Goal: Information Seeking & Learning: Learn about a topic

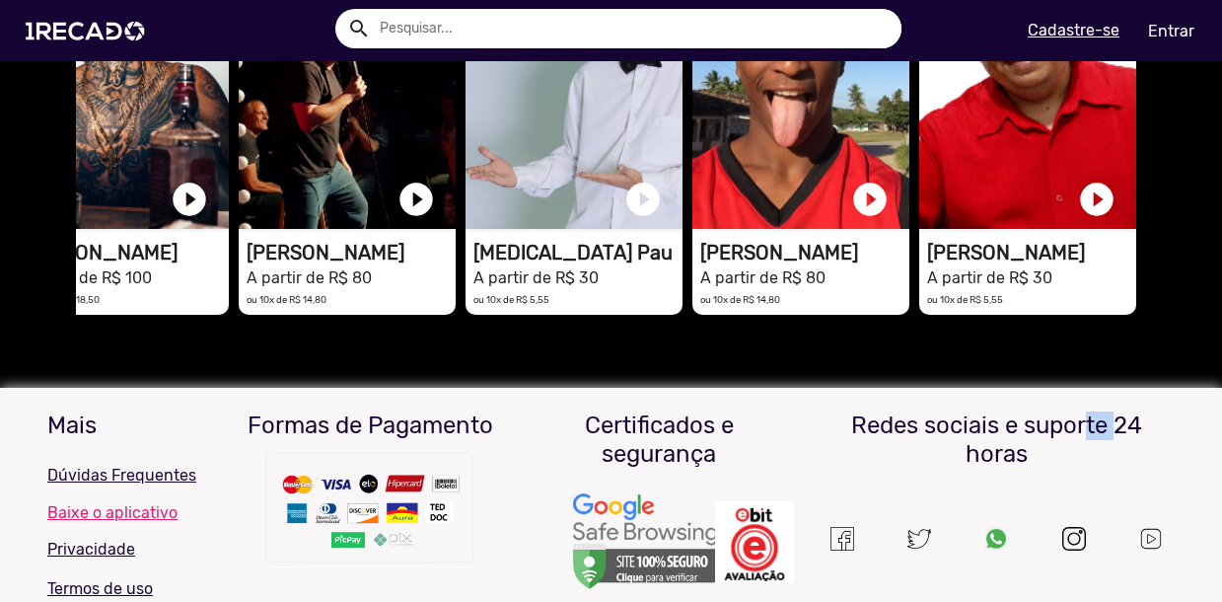
drag, startPoint x: 1076, startPoint y: 489, endPoint x: 1102, endPoint y: 490, distance: 25.7
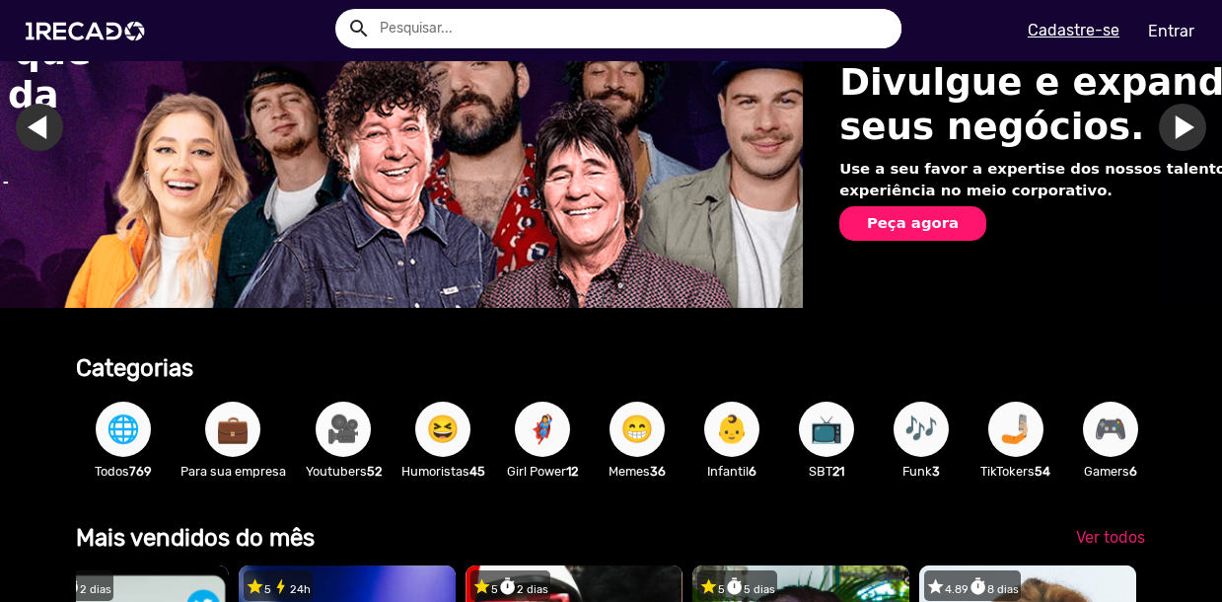
click at [346, 430] on span "🎥" at bounding box center [343, 428] width 34 height 55
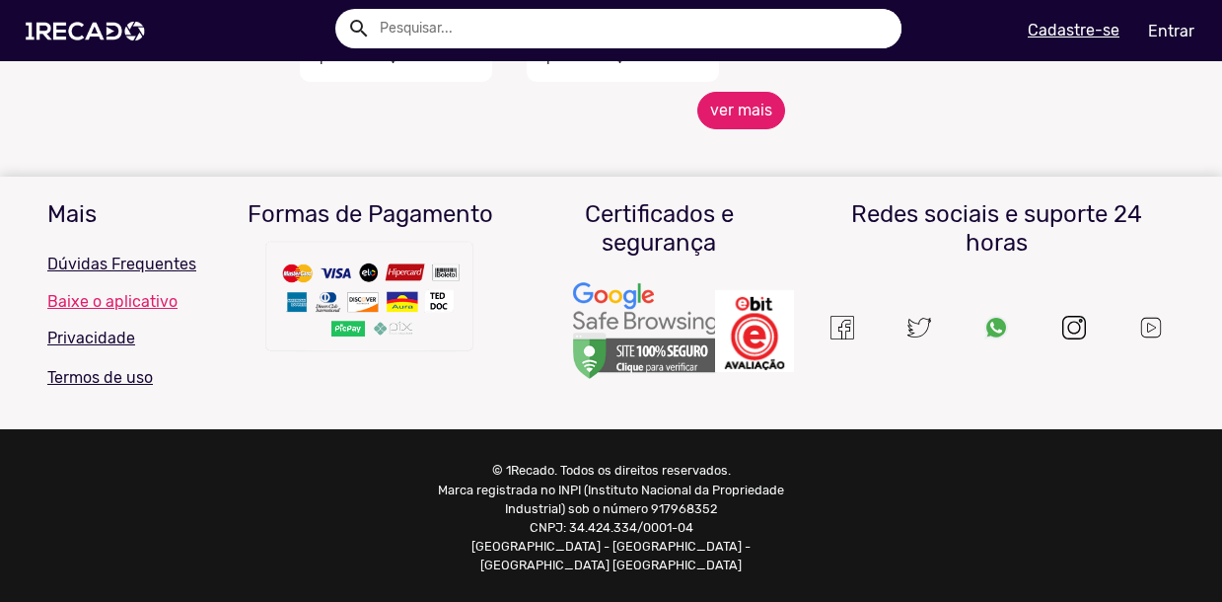
click at [735, 115] on button "ver mais" at bounding box center [741, 110] width 88 height 37
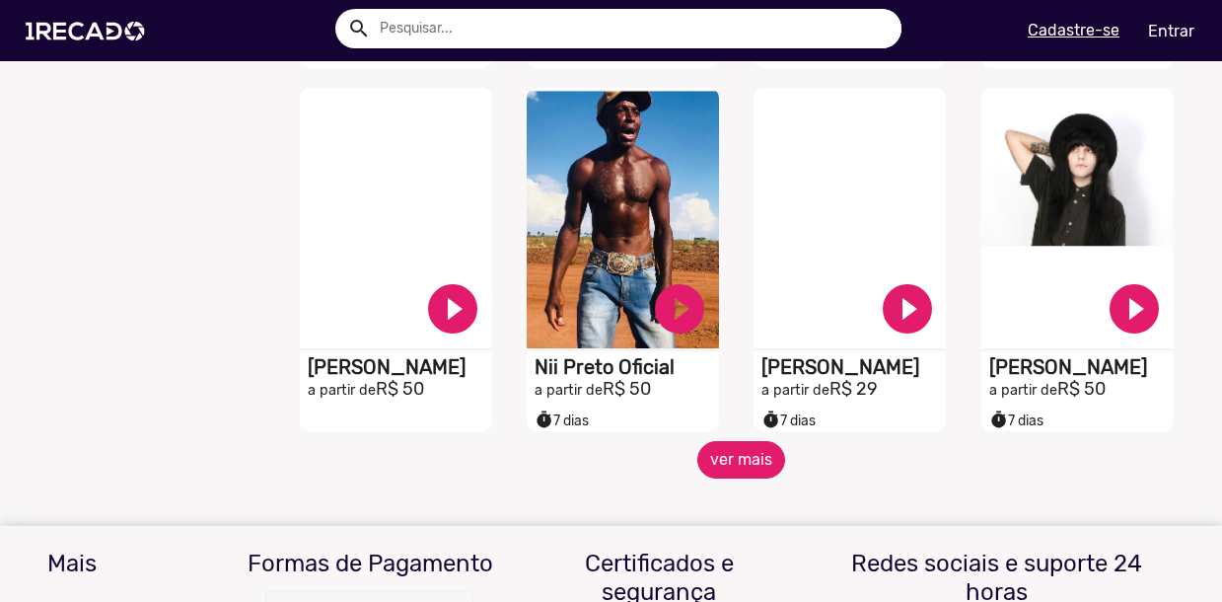
click at [746, 470] on button "ver mais" at bounding box center [741, 459] width 88 height 37
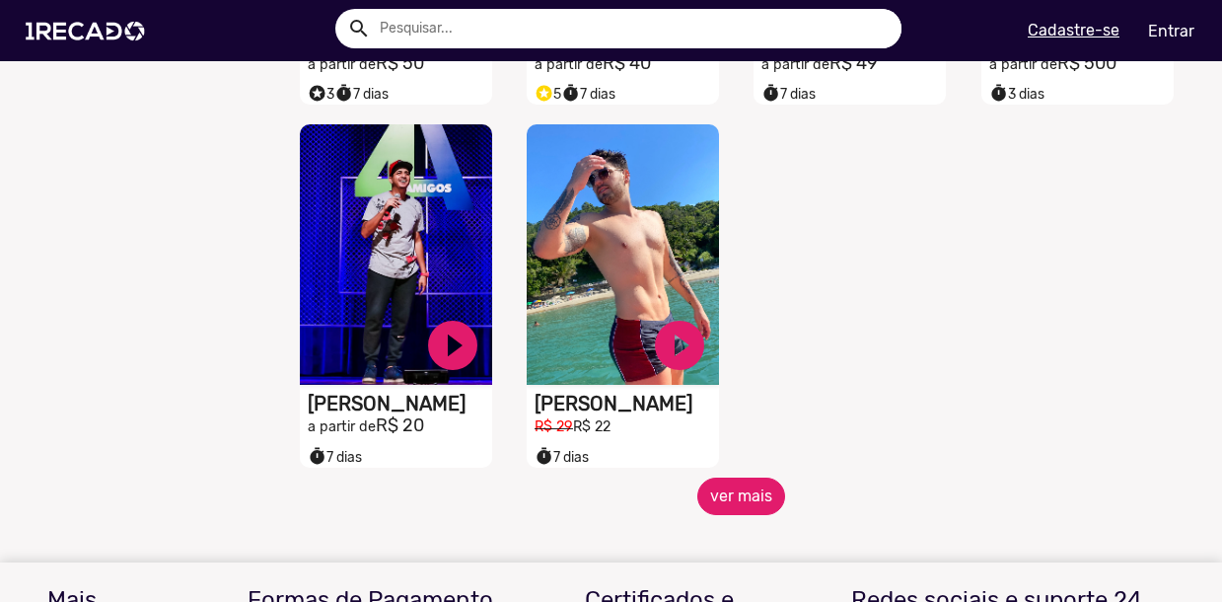
click at [750, 515] on button "ver mais" at bounding box center [741, 495] width 88 height 37
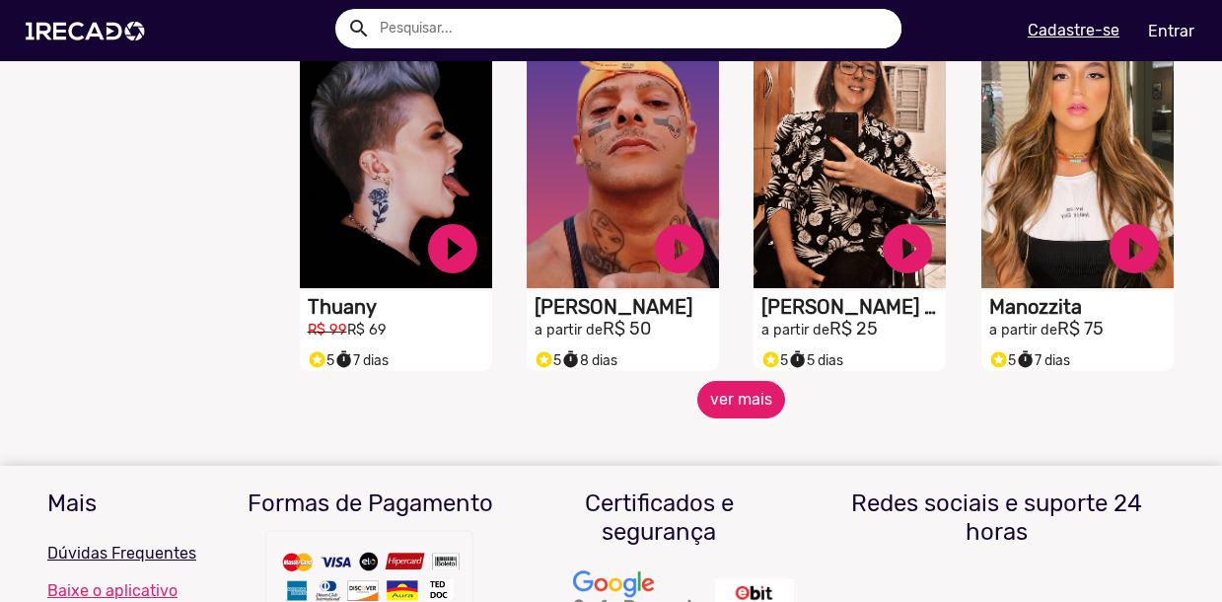
click at [726, 418] on button "ver mais" at bounding box center [741, 399] width 88 height 37
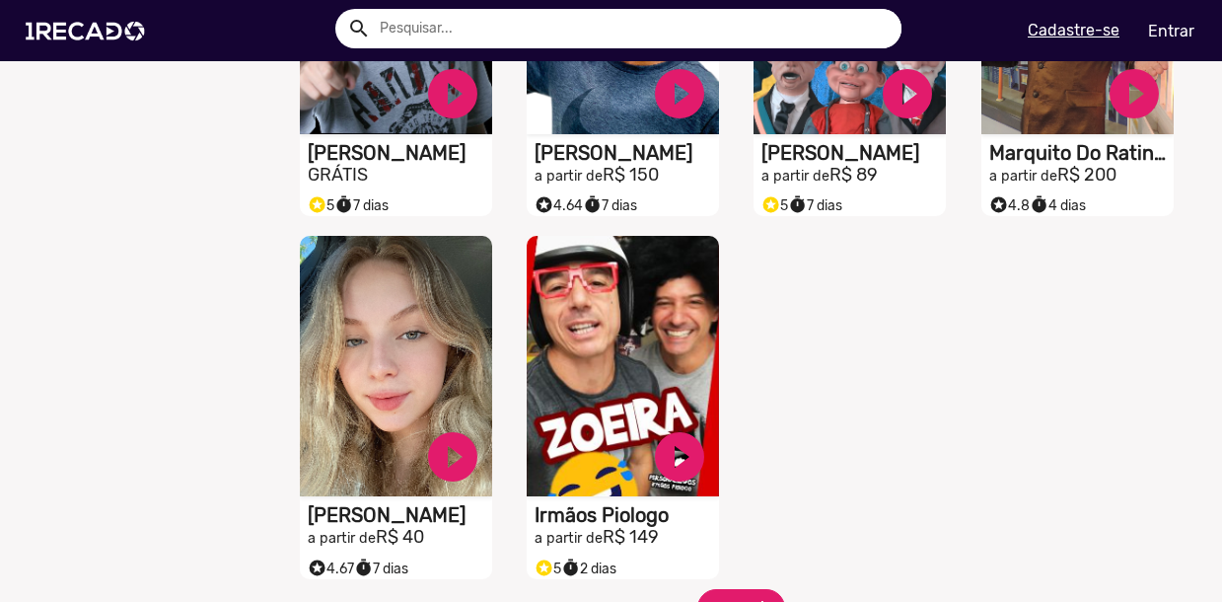
scroll to position [4410, 0]
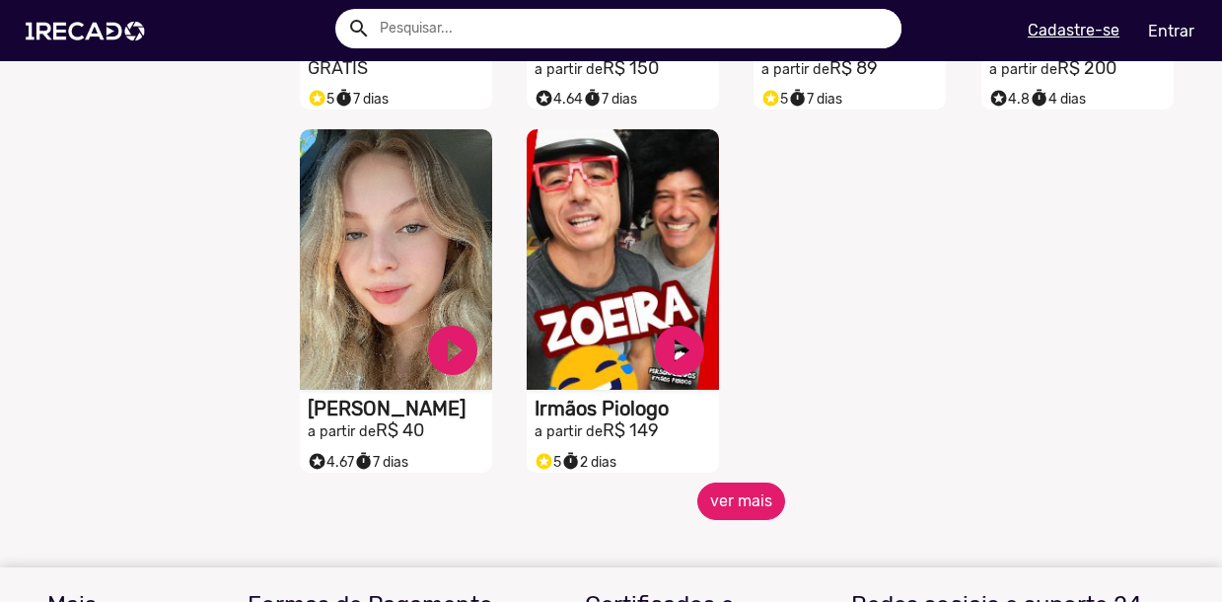
click at [732, 520] on button "ver mais" at bounding box center [741, 500] width 88 height 37
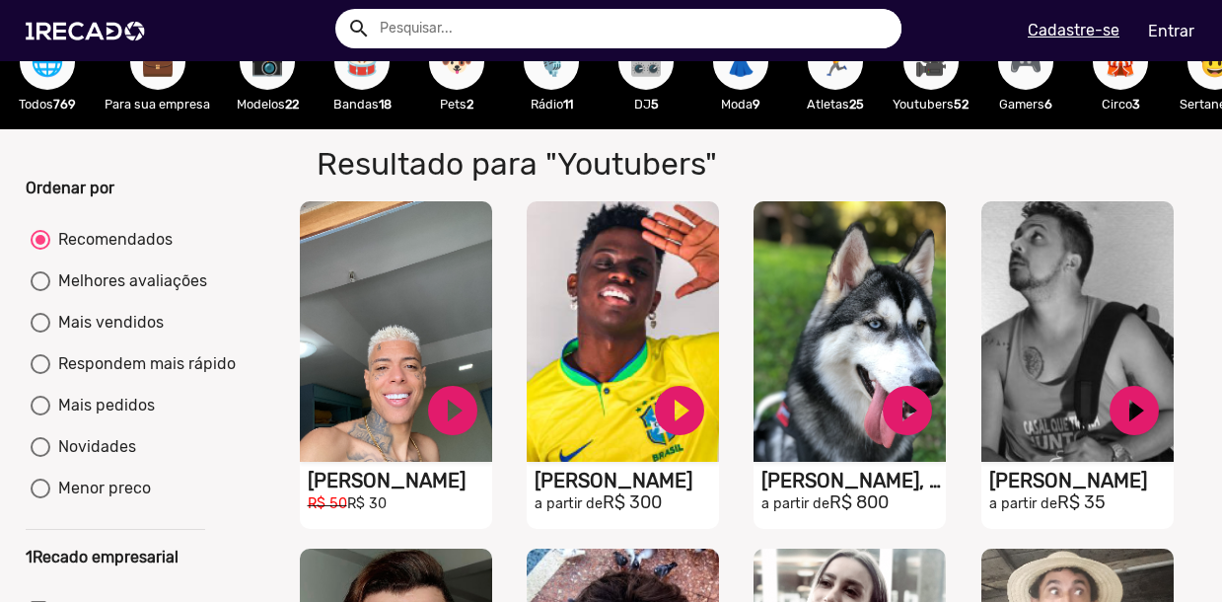
scroll to position [0, 0]
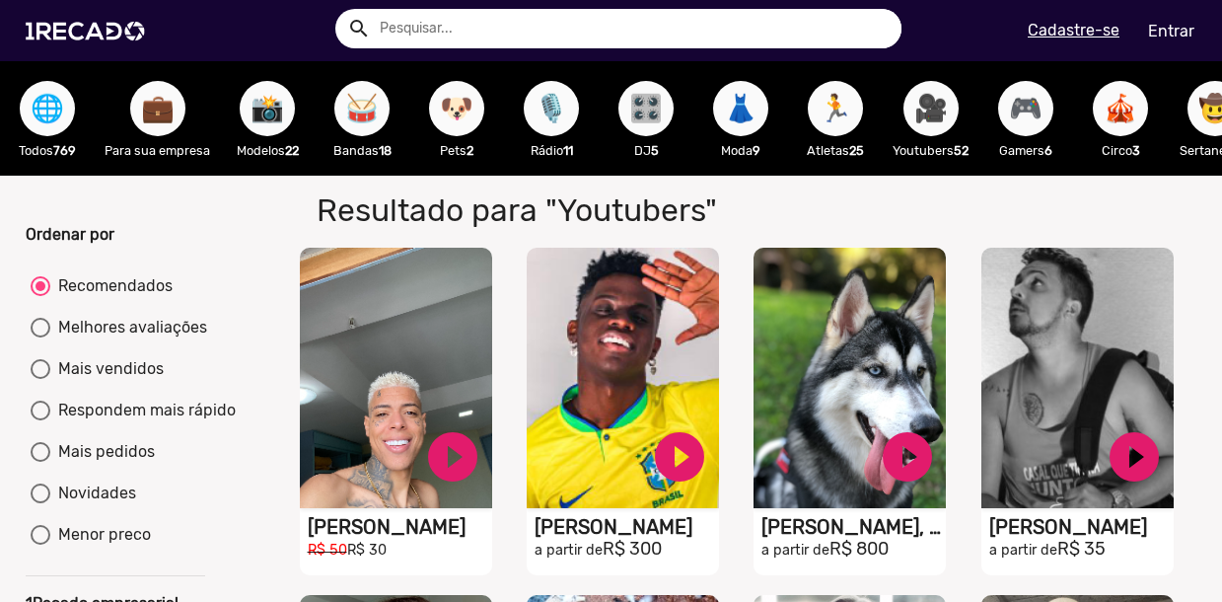
click at [461, 96] on span "🐶" at bounding box center [457, 108] width 34 height 55
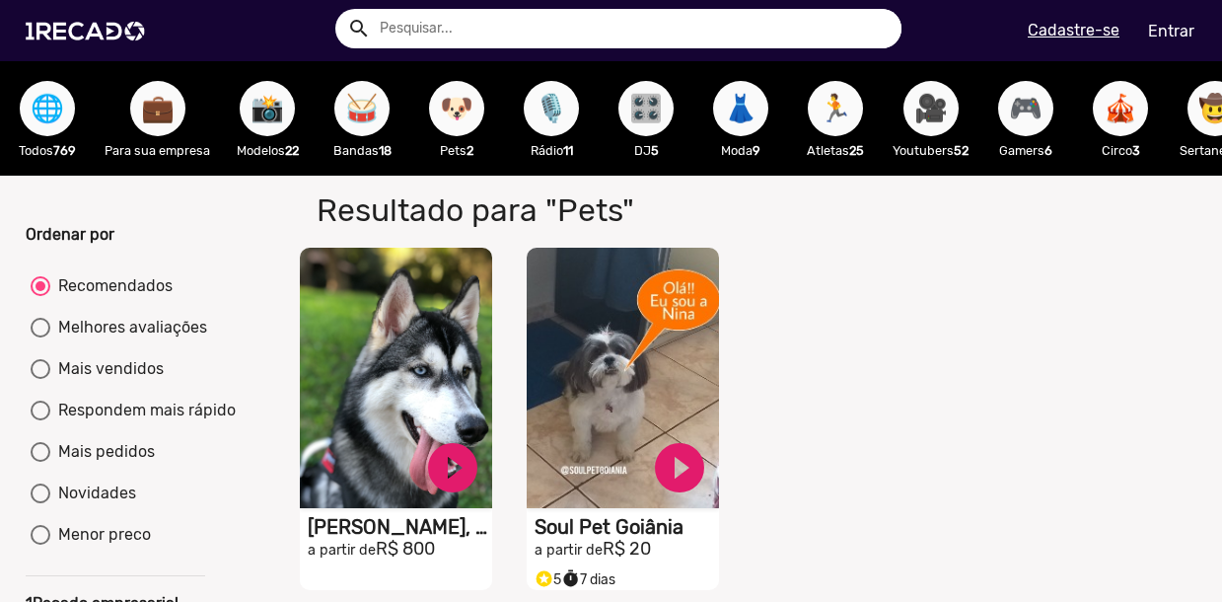
click at [835, 107] on span "🏃" at bounding box center [836, 108] width 34 height 55
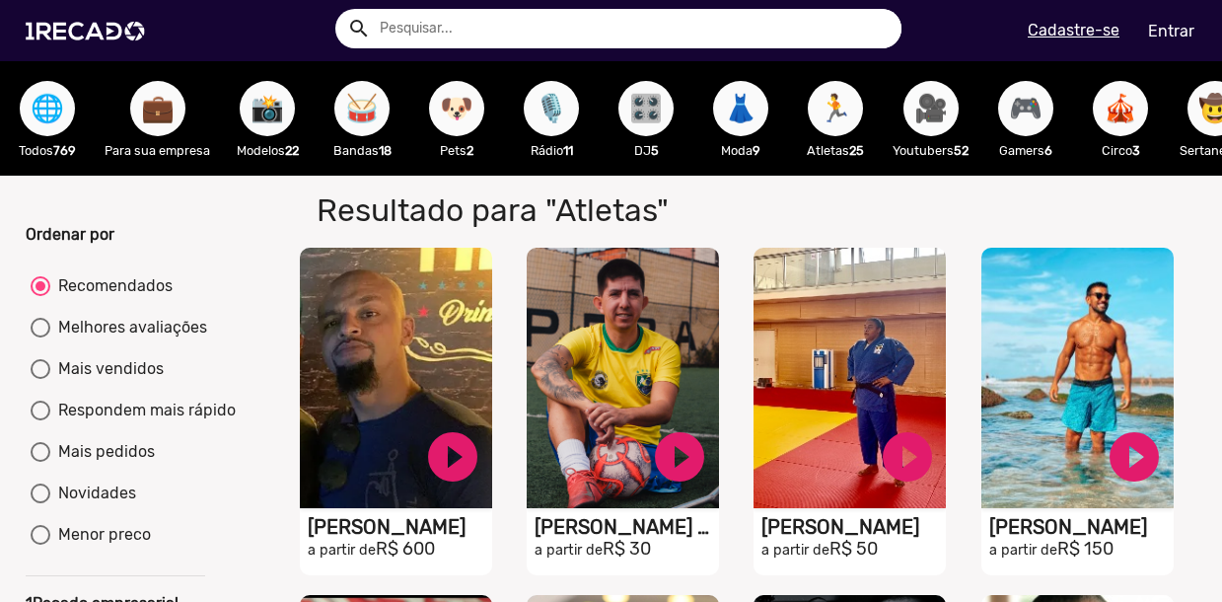
click at [921, 117] on span "🎥" at bounding box center [931, 108] width 34 height 55
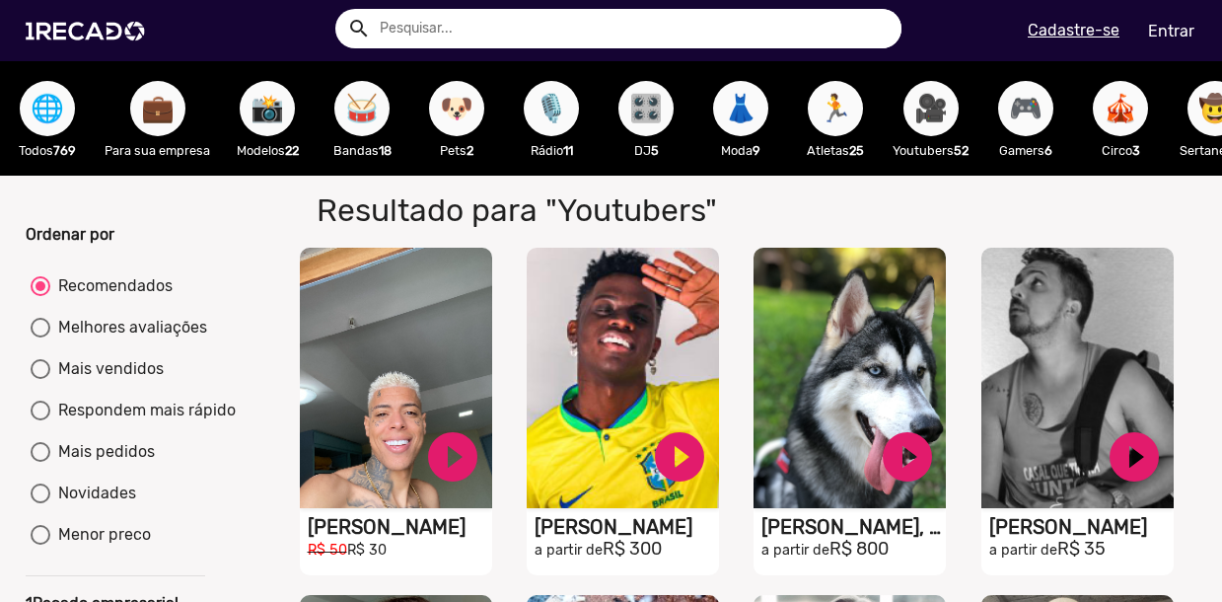
click at [114, 339] on div "Melhores avaliações" at bounding box center [128, 328] width 157 height 24
click at [40, 338] on input "Melhores avaliações" at bounding box center [39, 337] width 1 height 1
radio input "true"
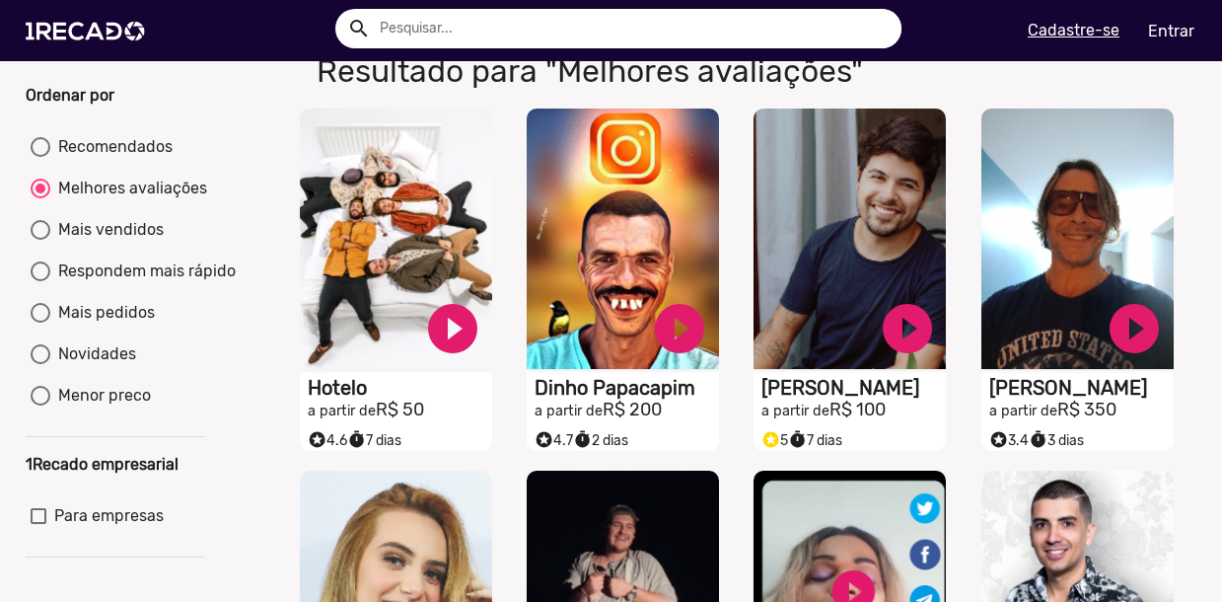
scroll to position [66, 0]
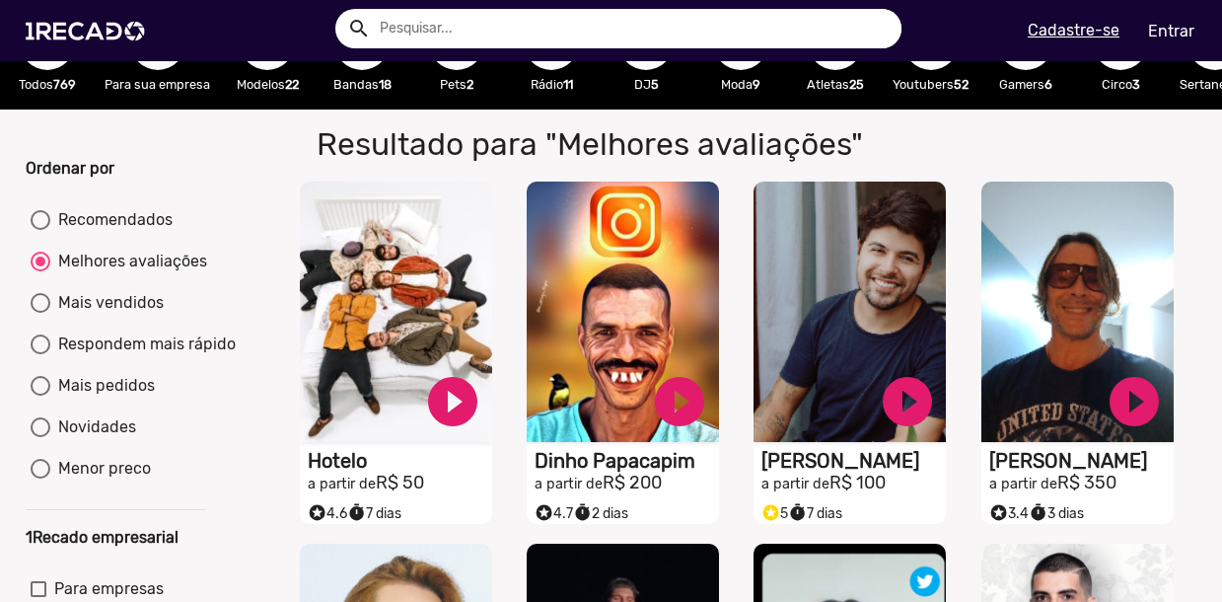
click at [105, 315] on div "Mais vendidos" at bounding box center [106, 303] width 113 height 24
click at [40, 314] on input "Mais vendidos" at bounding box center [39, 313] width 1 height 1
radio input "true"
